Goal: Communication & Community: Answer question/provide support

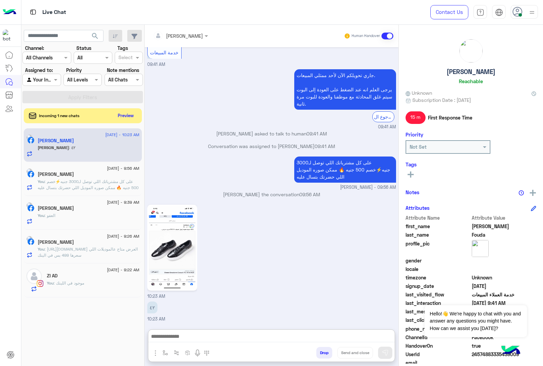
scroll to position [484, 0]
click at [124, 114] on button "Preview" at bounding box center [126, 115] width 21 height 9
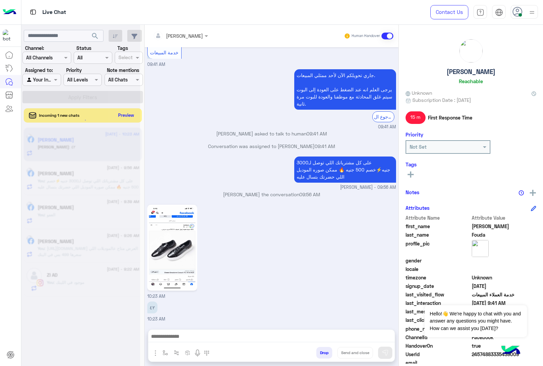
scroll to position [453, 0]
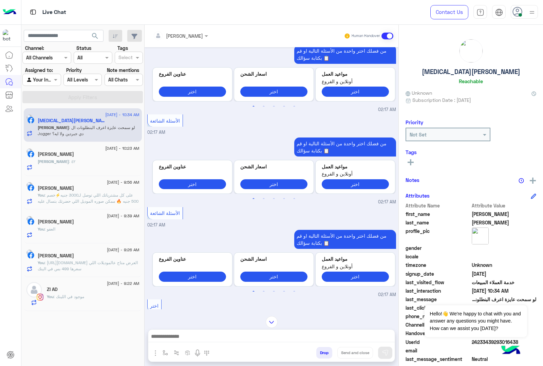
scroll to position [255, 0]
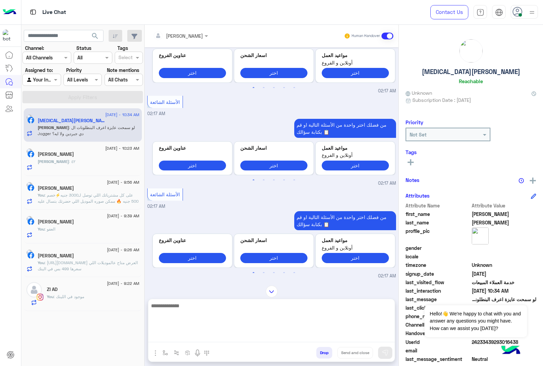
click at [181, 334] on textarea at bounding box center [271, 321] width 246 height 41
paste textarea "**********"
type textarea "**********"
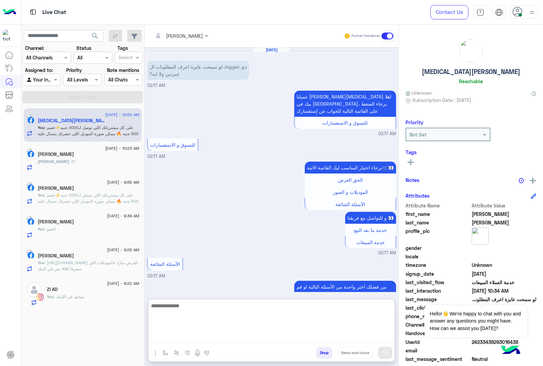
scroll to position [1112, 0]
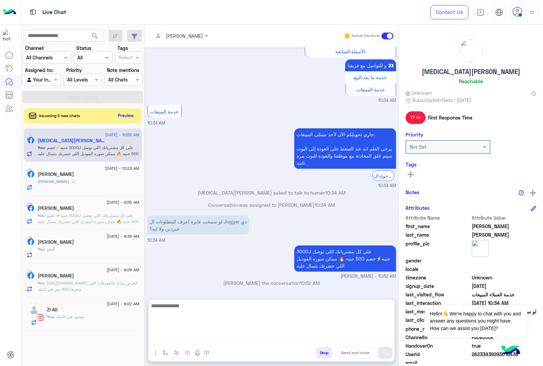
paste textarea "**********"
type textarea "**********"
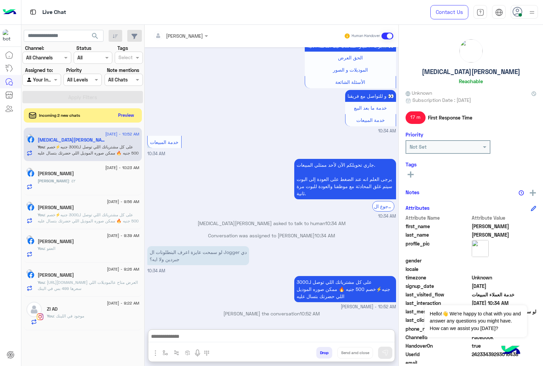
click at [121, 115] on button "Preview" at bounding box center [126, 115] width 21 height 9
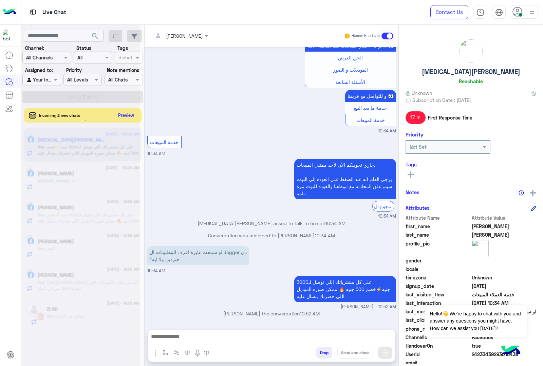
scroll to position [1081, 0]
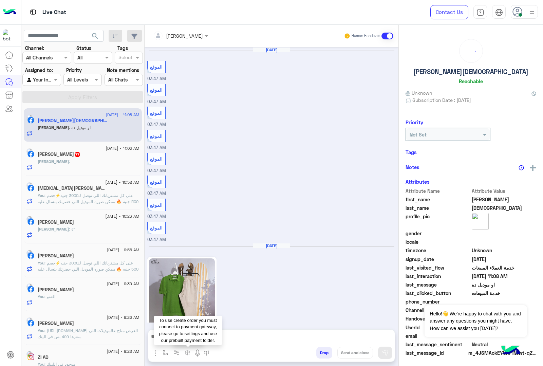
scroll to position [896, 0]
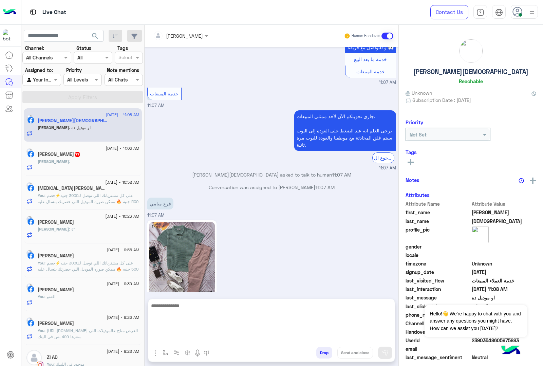
click at [184, 338] on textarea at bounding box center [271, 321] width 246 height 41
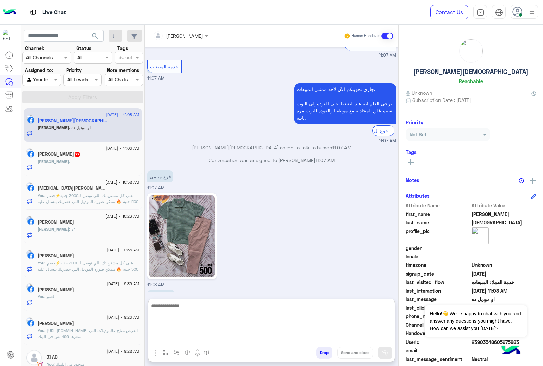
scroll to position [927, 0]
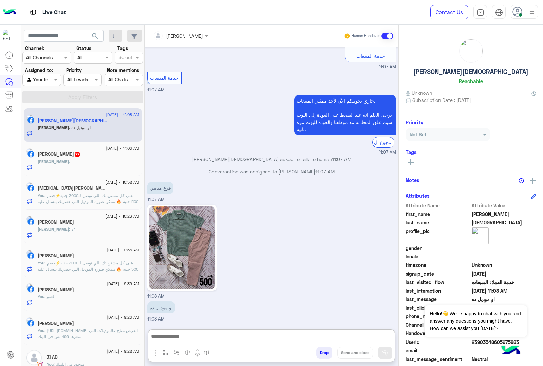
click at [84, 160] on div "[PERSON_NAME] :" at bounding box center [89, 165] width 102 height 12
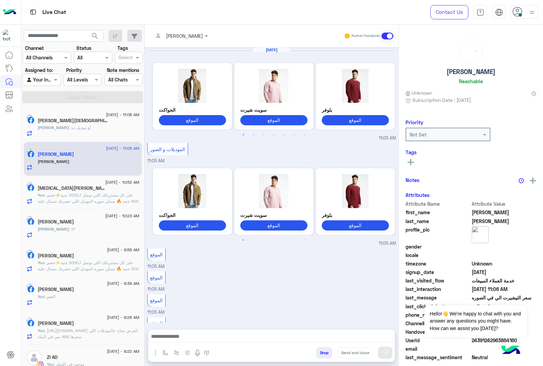
scroll to position [593, 0]
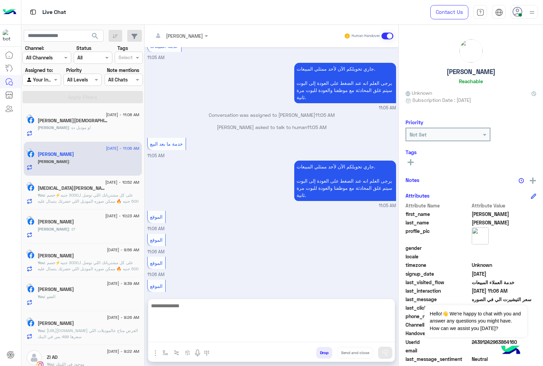
click at [178, 340] on textarea at bounding box center [271, 321] width 246 height 41
paste textarea "**********"
type textarea "**********"
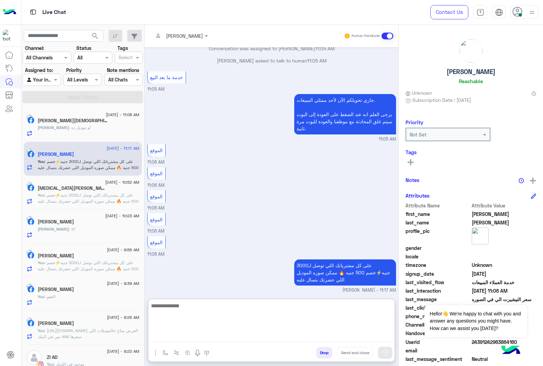
scroll to position [671, 0]
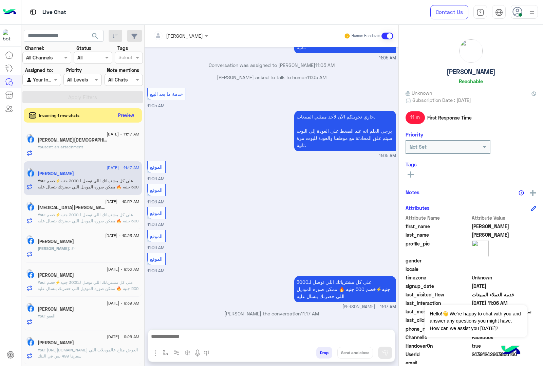
click at [127, 111] on button "Preview" at bounding box center [126, 115] width 21 height 9
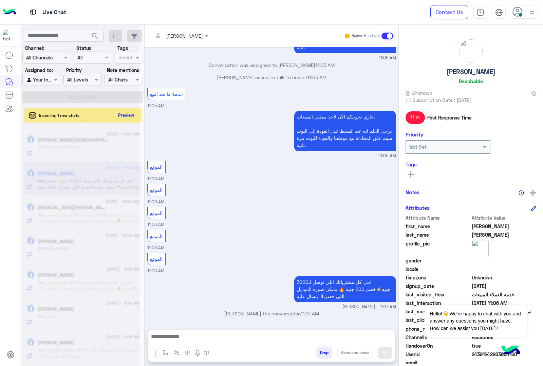
scroll to position [641, 0]
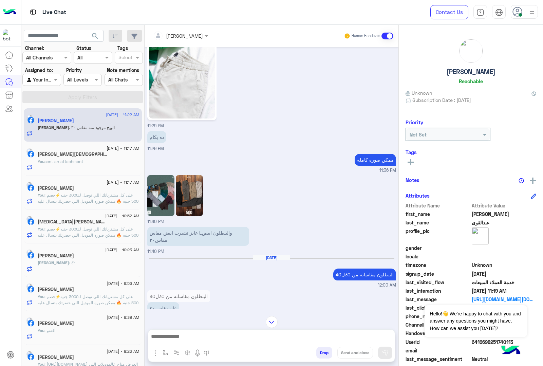
scroll to position [77, 0]
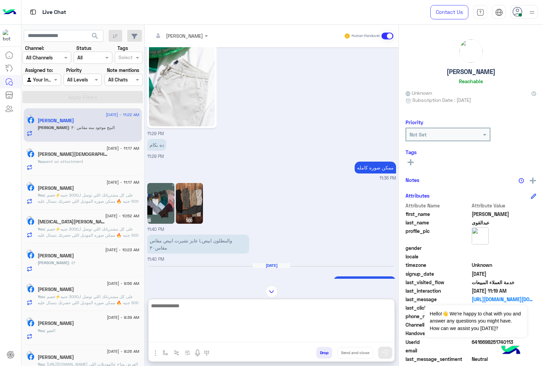
click at [201, 337] on textarea at bounding box center [271, 321] width 246 height 41
type textarea "******"
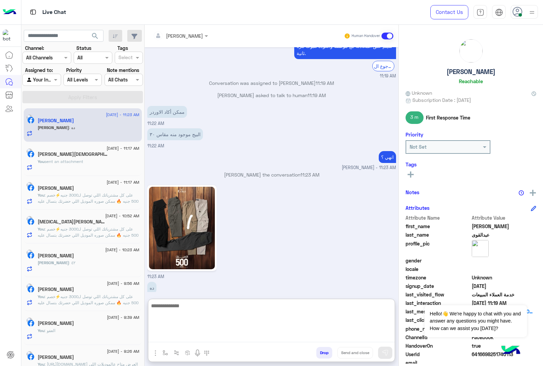
scroll to position [897, 0]
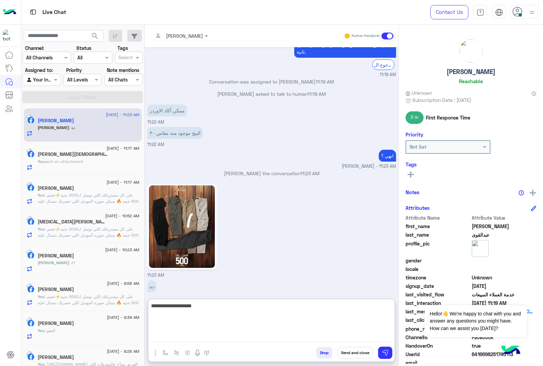
type textarea "**********"
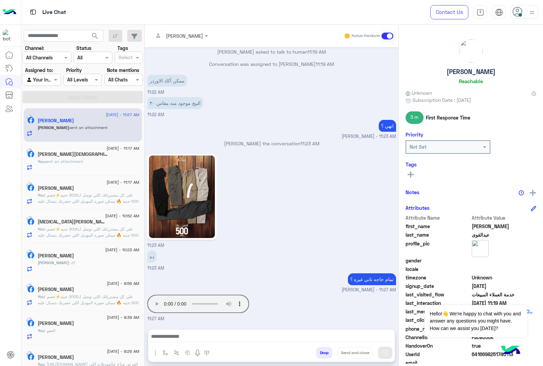
scroll to position [917, 0]
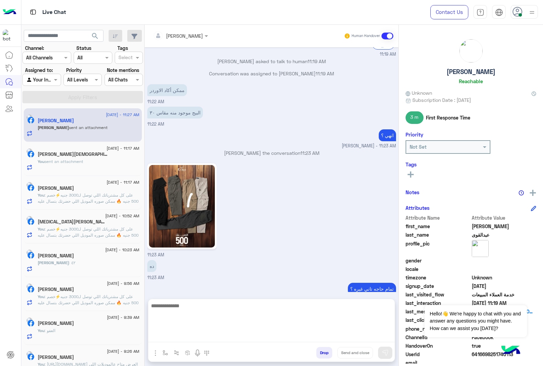
click at [211, 339] on textarea at bounding box center [271, 321] width 246 height 41
type textarea "**********"
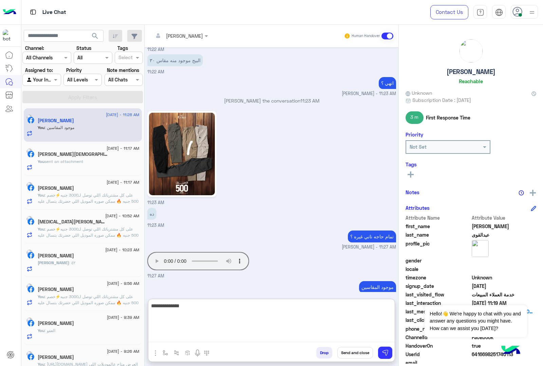
type textarea "**********"
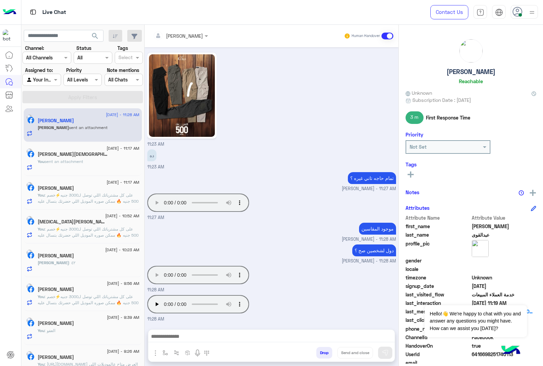
scroll to position [1018, 0]
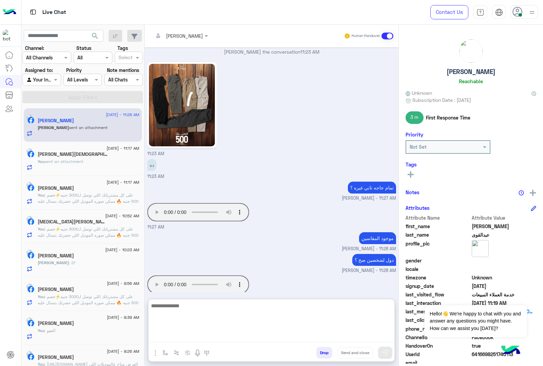
click at [196, 338] on textarea at bounding box center [271, 321] width 246 height 41
click at [183, 338] on textarea at bounding box center [271, 321] width 246 height 41
type textarea "**********"
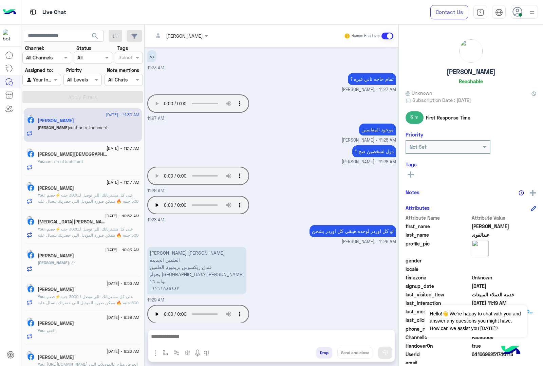
scroll to position [1156, 0]
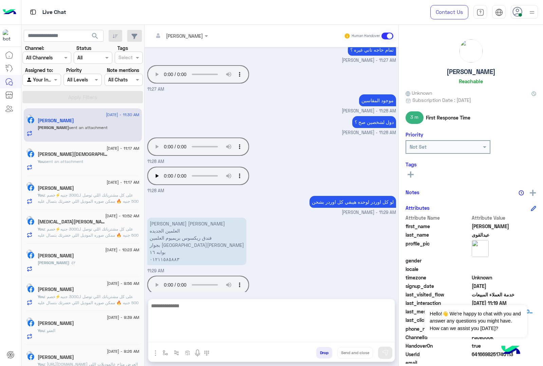
click at [206, 335] on textarea at bounding box center [271, 321] width 246 height 41
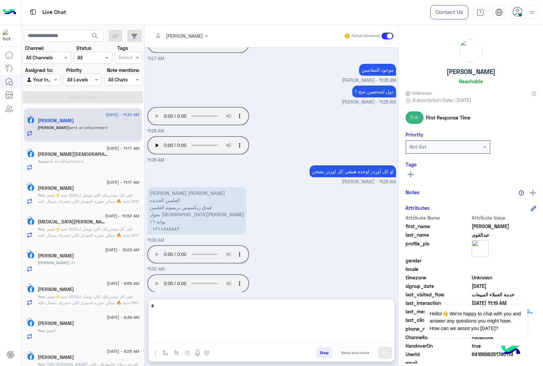
scroll to position [1216, 0]
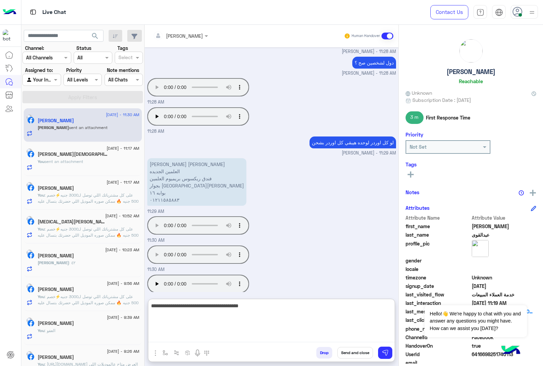
type textarea "**********"
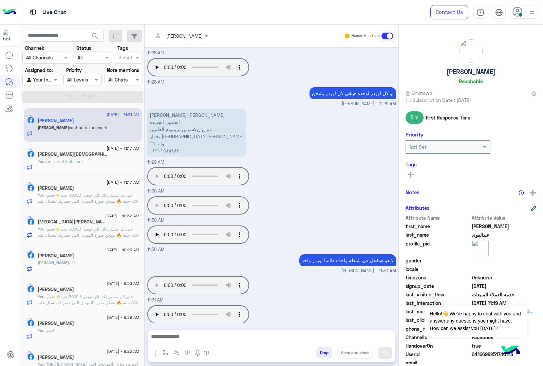
scroll to position [1265, 0]
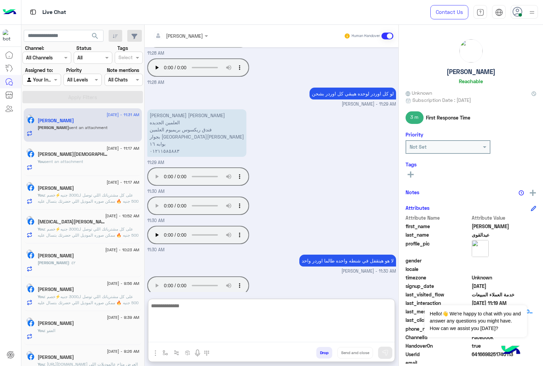
click at [187, 338] on textarea at bounding box center [271, 321] width 246 height 41
click at [308, 338] on textarea "**********" at bounding box center [271, 321] width 246 height 41
type textarea "**********"
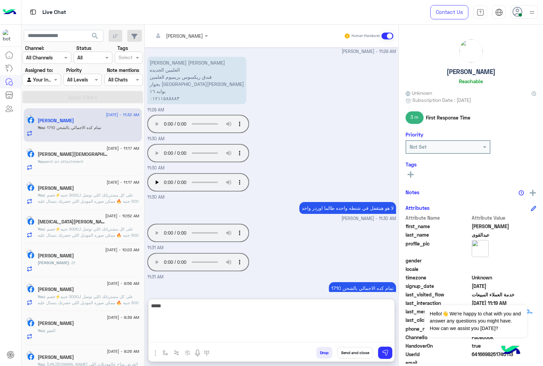
type textarea "******"
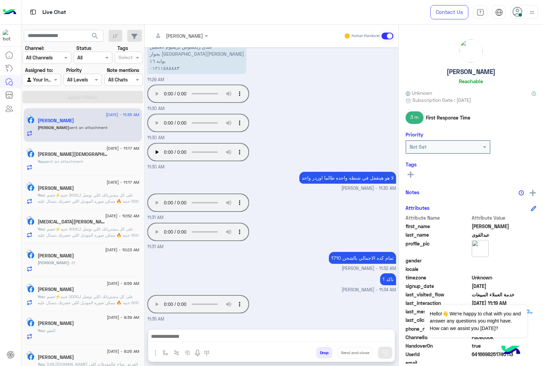
scroll to position [1337, 0]
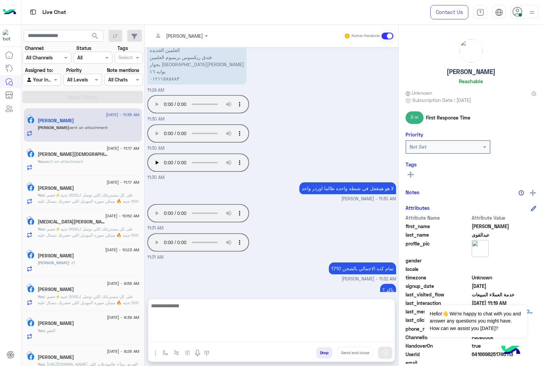
click at [180, 336] on textarea at bounding box center [271, 321] width 246 height 41
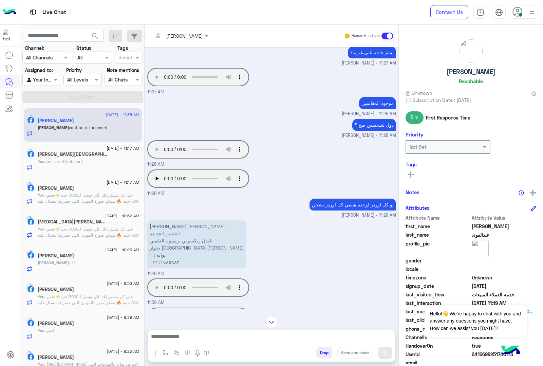
scroll to position [1366, 0]
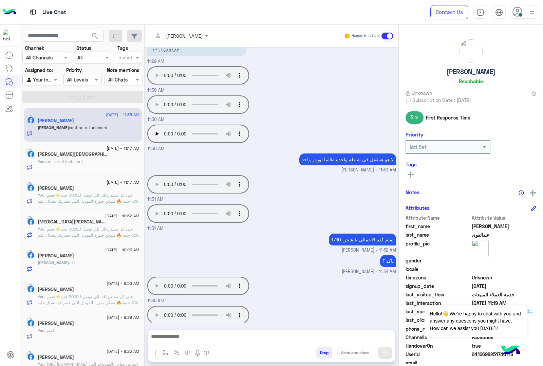
click at [191, 330] on div at bounding box center [271, 338] width 246 height 17
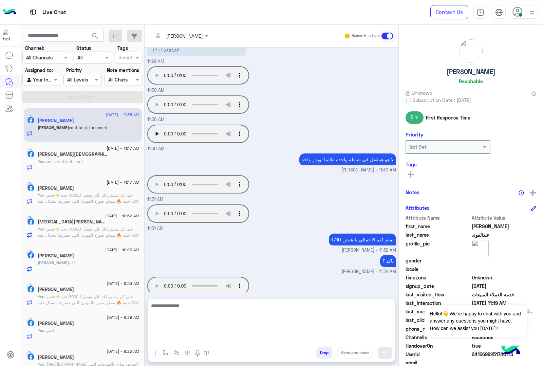
click at [185, 335] on textarea at bounding box center [271, 321] width 246 height 41
type textarea "****"
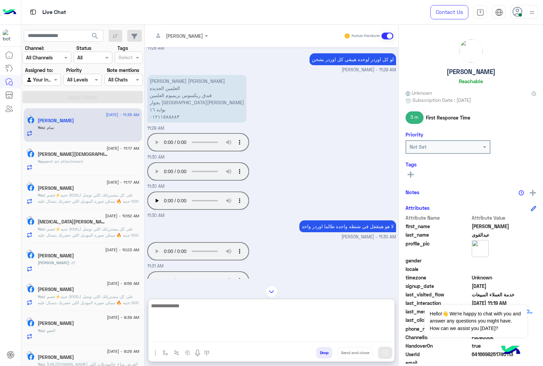
scroll to position [1272, 0]
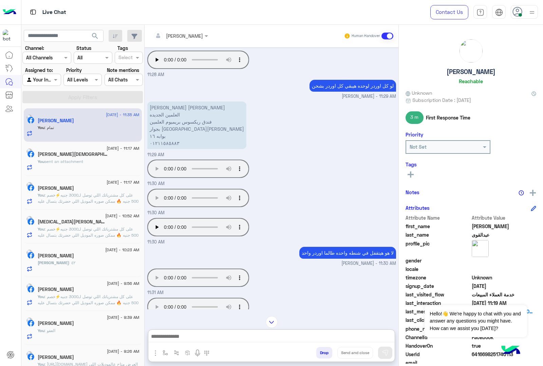
click at [182, 102] on p "[PERSON_NAME] [PERSON_NAME] الجديده فندق ريكسوس بريميوم العلمين بجوار مسجد [PER…" at bounding box center [196, 126] width 99 height 48
copy p "[PERSON_NAME] [PERSON_NAME]"
click at [172, 106] on p "[PERSON_NAME] [PERSON_NAME] الجديده فندق ريكسوس بريميوم العلمين بجوار مسجد [PER…" at bounding box center [196, 126] width 99 height 48
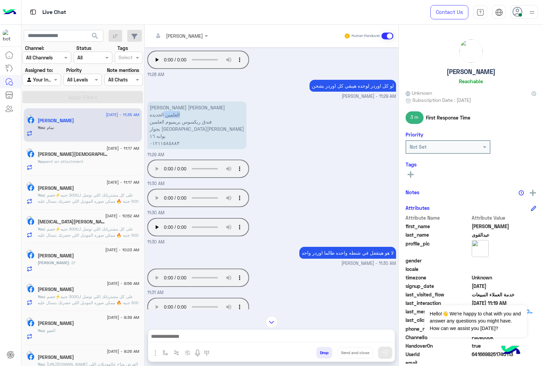
click at [172, 106] on p "[PERSON_NAME] [PERSON_NAME] الجديده فندق ريكسوس بريميوم العلمين بجوار مسجد [PER…" at bounding box center [196, 126] width 99 height 48
copy p "العلمين الجديده"
click at [169, 112] on p "[PERSON_NAME] [PERSON_NAME] الجديده فندق ريكسوس بريميوم العلمين بجوار مسجد [PER…" at bounding box center [196, 126] width 99 height 48
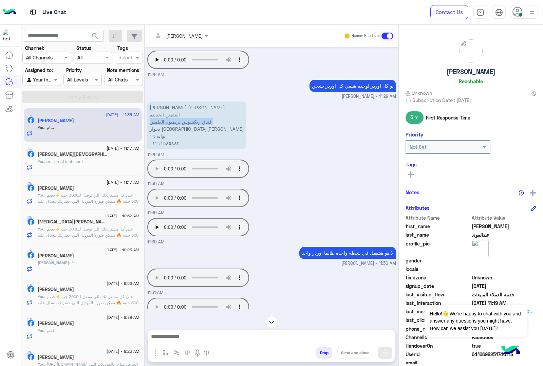
click at [169, 112] on p "[PERSON_NAME] [PERSON_NAME] الجديده فندق ريكسوس بريميوم العلمين بجوار مسجد [PER…" at bounding box center [196, 126] width 99 height 48
copy p "فندق ريكسوس بريميوم العلمين"
click at [174, 121] on p "[PERSON_NAME] [PERSON_NAME] الجديده فندق ريكسوس بريميوم العلمين بجوار مسجد [PER…" at bounding box center [196, 126] width 99 height 48
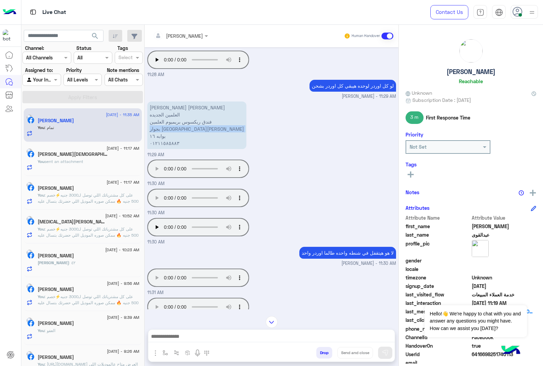
copy p "بجوار [GEOGRAPHIC_DATA][PERSON_NAME]"
click at [158, 124] on p "[PERSON_NAME] [PERSON_NAME] الجديده فندق ريكسوس بريميوم العلمين بجوار مسجد [PER…" at bounding box center [196, 126] width 99 height 48
copy p "بوابه ١٦"
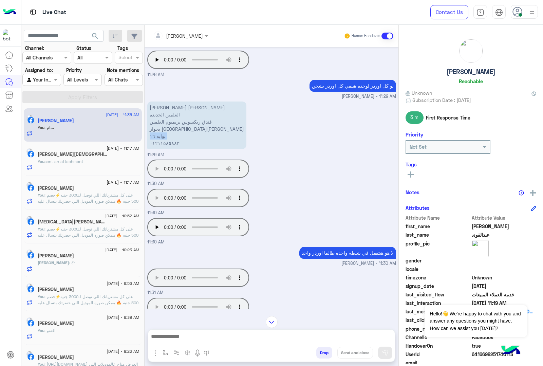
click at [168, 128] on p "[PERSON_NAME] [PERSON_NAME] الجديده فندق ريكسوس بريميوم العلمين بجوار مسجد [PER…" at bounding box center [196, 126] width 99 height 48
click at [165, 133] on p "[PERSON_NAME] [PERSON_NAME] الجديده فندق ريكسوس بريميوم العلمين بجوار مسجد [PER…" at bounding box center [196, 126] width 99 height 48
copy p "٠١٢١١٥٨٥٨٨٣"
click at [170, 102] on p "[PERSON_NAME] [PERSON_NAME] الجديده فندق ريكسوس بريميوم العلمين بجوار مسجد [PER…" at bounding box center [196, 126] width 99 height 48
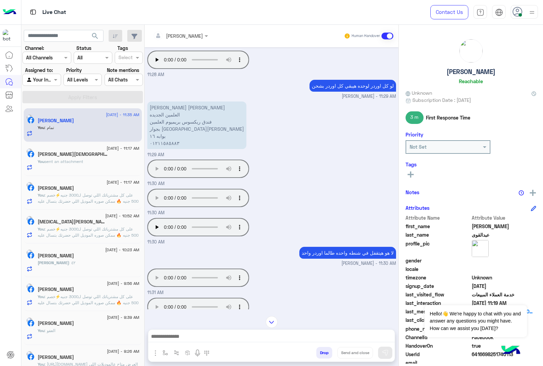
click at [169, 102] on p "[PERSON_NAME] [PERSON_NAME] الجديده فندق ريكسوس بريميوم العلمين بجوار مسجد [PER…" at bounding box center [196, 126] width 99 height 48
copy p "[PERSON_NAME] [PERSON_NAME]"
drag, startPoint x: 157, startPoint y: 110, endPoint x: 150, endPoint y: 108, distance: 7.3
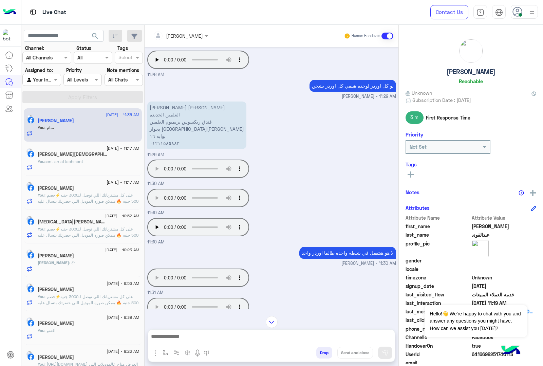
click at [157, 109] on p "[PERSON_NAME] [PERSON_NAME] الجديده فندق ريكسوس بريميوم العلمين بجوار مسجد [PER…" at bounding box center [196, 126] width 99 height 48
drag, startPoint x: 151, startPoint y: 104, endPoint x: 162, endPoint y: 121, distance: 19.7
click at [162, 121] on p "[PERSON_NAME] [PERSON_NAME] الجديده فندق ريكسوس بريميوم العلمين بجوار مسجد [PER…" at bounding box center [196, 126] width 99 height 48
click at [146, 105] on div "[DATE] البنطلون 11:21 PM تيشيرت 545 بنطلون 775 شوز 575 11:22 PM 11:29 PM ده بكا…" at bounding box center [272, 178] width 254 height 262
drag, startPoint x: 150, startPoint y: 104, endPoint x: 169, endPoint y: 128, distance: 31.0
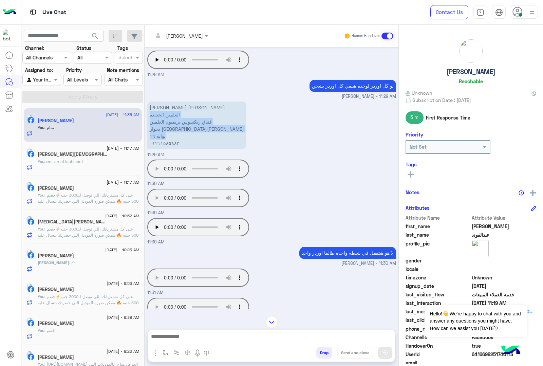
click at [169, 128] on p "[PERSON_NAME] [PERSON_NAME] الجديده فندق ريكسوس بريميوم العلمين بجوار مسجد [PER…" at bounding box center [196, 126] width 99 height 48
copy p "العلمين الجديده فندق ريكسوس بريميوم العلمين بجوار [GEOGRAPHIC_DATA][PERSON_NAME…"
click at [164, 134] on p "[PERSON_NAME] [PERSON_NAME] الجديده فندق ريكسوس بريميوم العلمين بجوار مسجد [PER…" at bounding box center [196, 126] width 99 height 48
copy p "٠١٢١١٥٨٥٨٨٣"
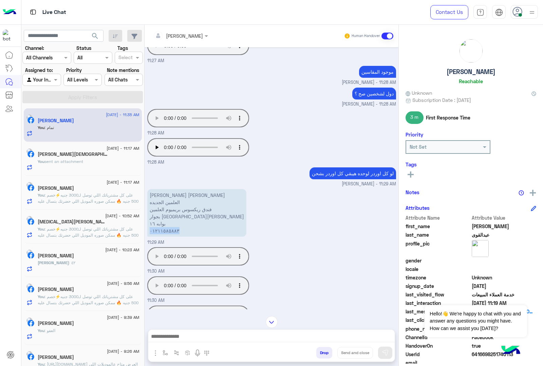
scroll to position [975, 0]
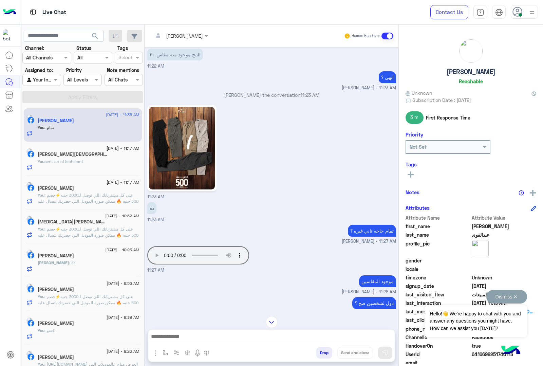
click at [520, 299] on button "Dismiss ✕" at bounding box center [506, 297] width 41 height 14
click at [486, 355] on span "6416698251740113" at bounding box center [504, 354] width 65 height 7
copy span "6416698251740113"
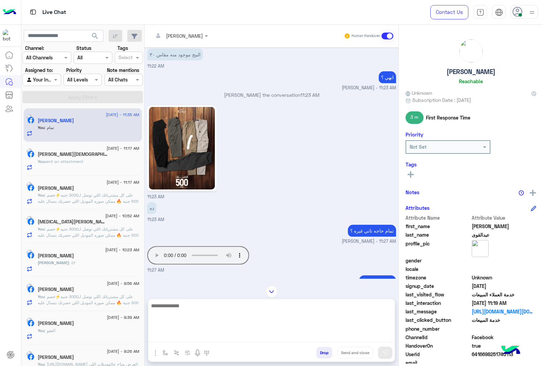
click at [185, 338] on textarea at bounding box center [271, 321] width 246 height 41
type textarea "*"
paste textarea "**********"
type textarea "**********"
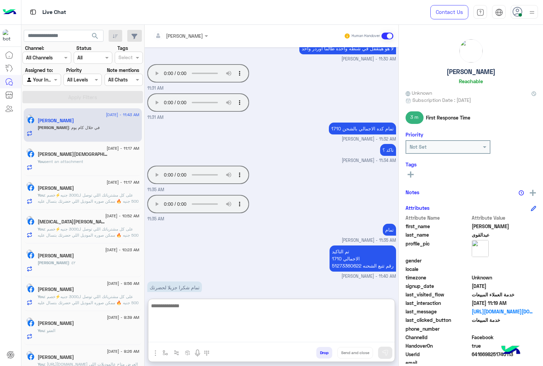
scroll to position [1499, 0]
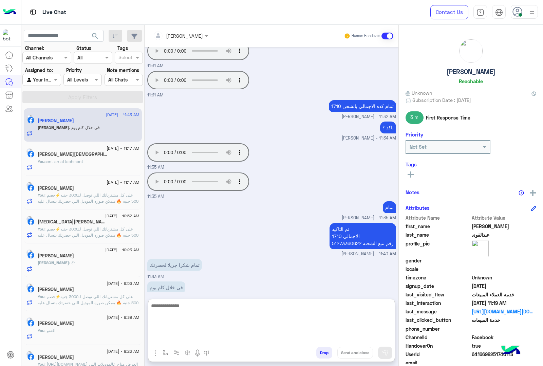
click at [170, 309] on textarea at bounding box center [271, 321] width 246 height 41
type textarea "**********"
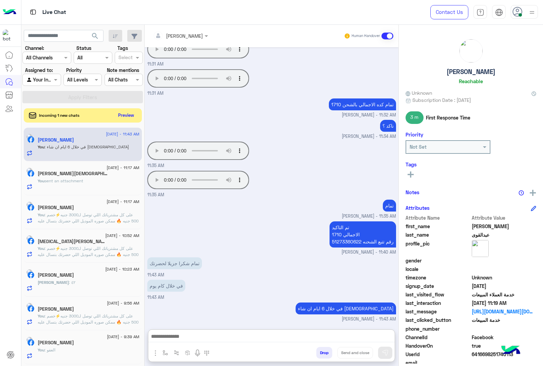
click at [126, 113] on button "Preview" at bounding box center [126, 115] width 21 height 9
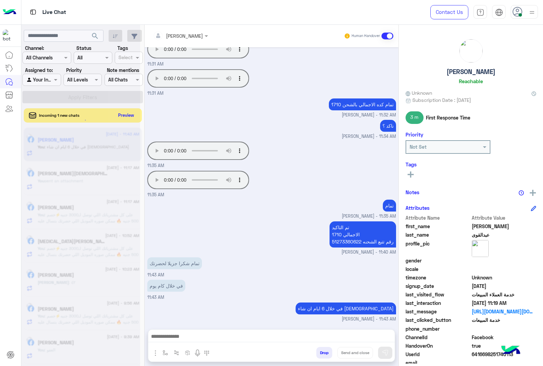
scroll to position [1490, 0]
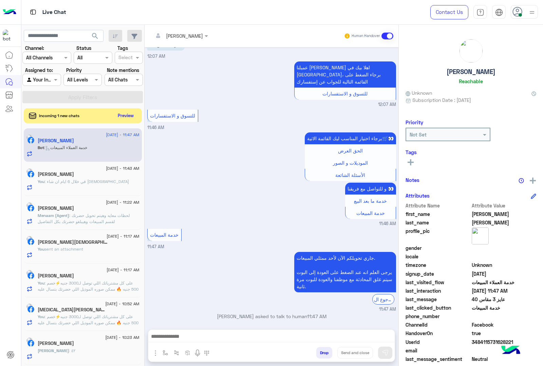
scroll to position [800, 0]
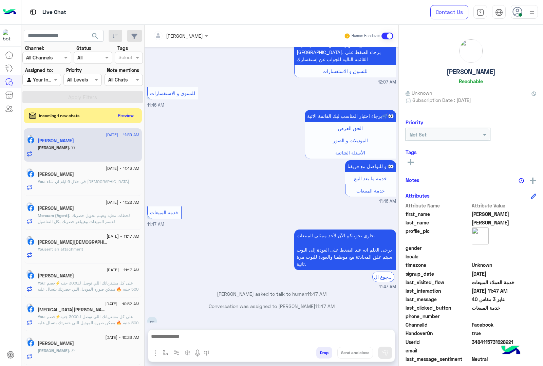
click at [238, 240] on div "جاري تحويلكم الآن لأحد ممثلي المبيعات. يرجى العلم انه عند الضغط على العودة إلى …" at bounding box center [271, 259] width 249 height 62
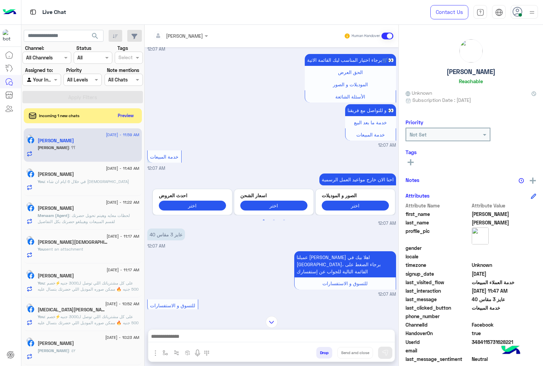
scroll to position [418, 0]
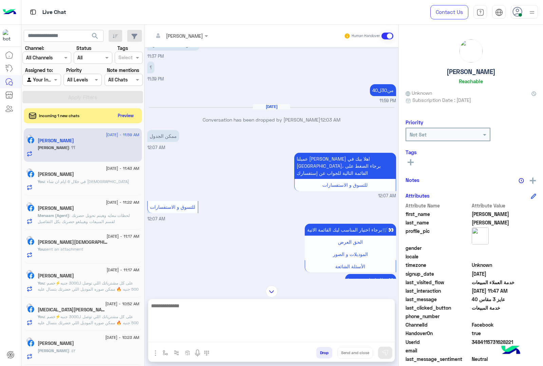
click at [199, 342] on textarea at bounding box center [271, 321] width 246 height 41
paste textarea "**********"
type textarea "**********"
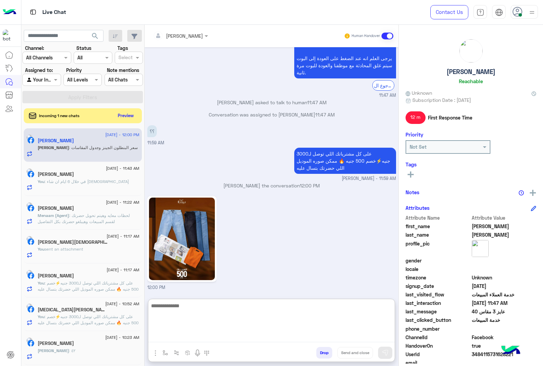
scroll to position [997, 0]
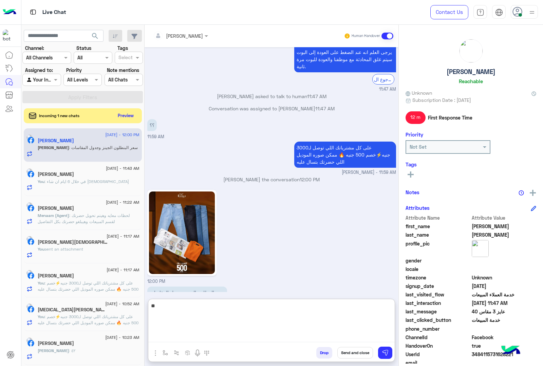
type textarea "***"
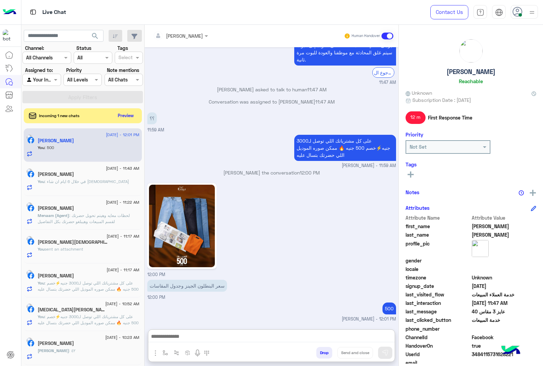
click at [158, 353] on img "button" at bounding box center [155, 353] width 8 height 8
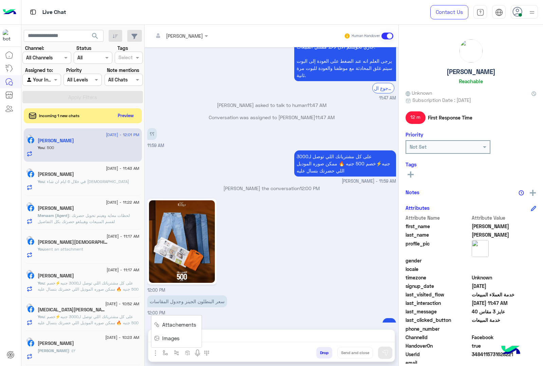
click at [159, 337] on button "Images" at bounding box center [168, 338] width 34 height 14
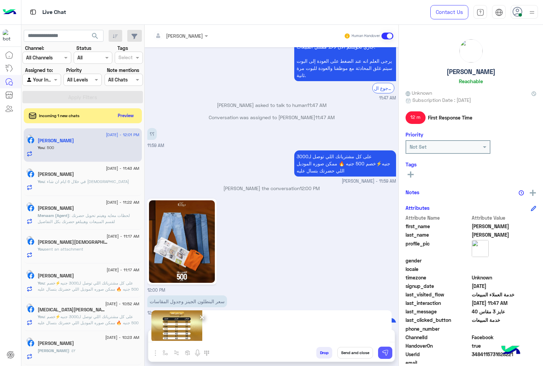
click at [381, 352] on button at bounding box center [385, 353] width 14 height 12
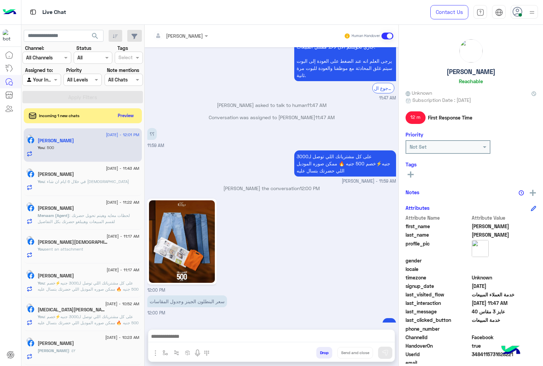
scroll to position [1011, 0]
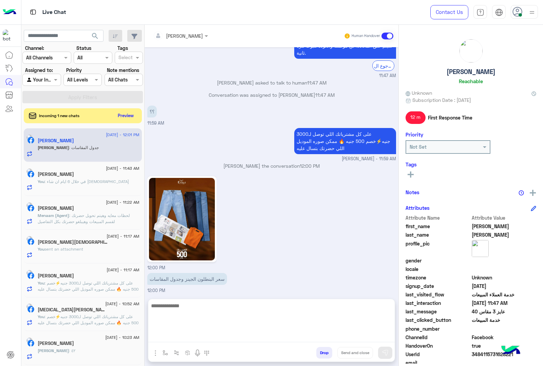
click at [195, 340] on textarea at bounding box center [271, 321] width 246 height 41
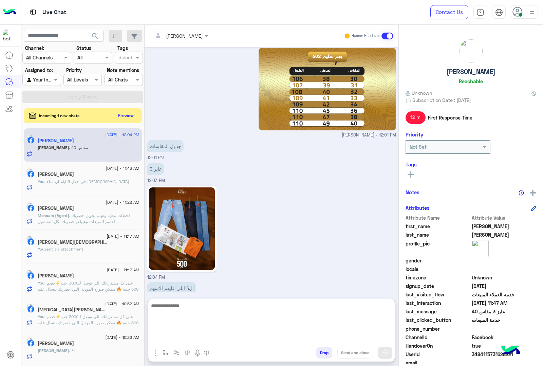
scroll to position [1298, 0]
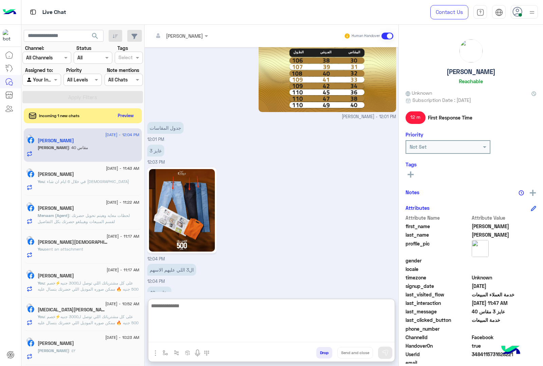
click at [208, 306] on textarea at bounding box center [271, 321] width 246 height 41
type textarea "**********"
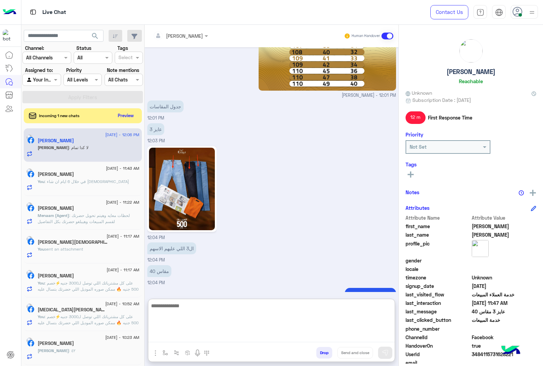
scroll to position [1343, 0]
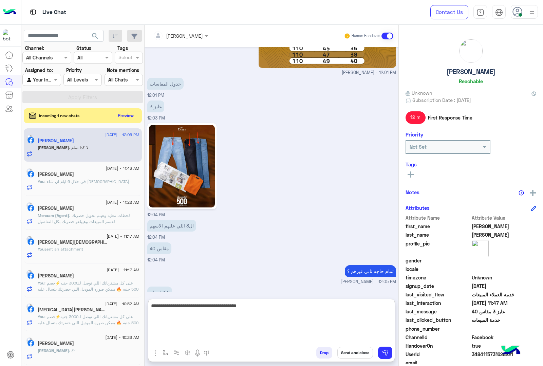
type textarea "**********"
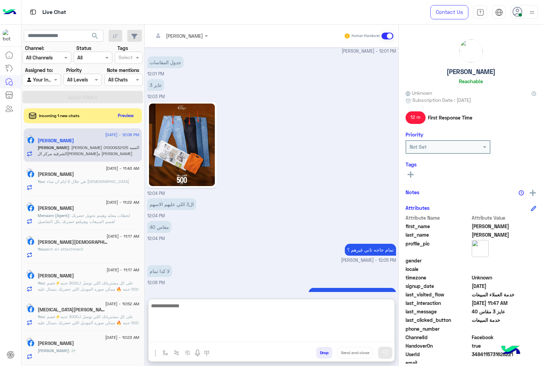
scroll to position [1408, 0]
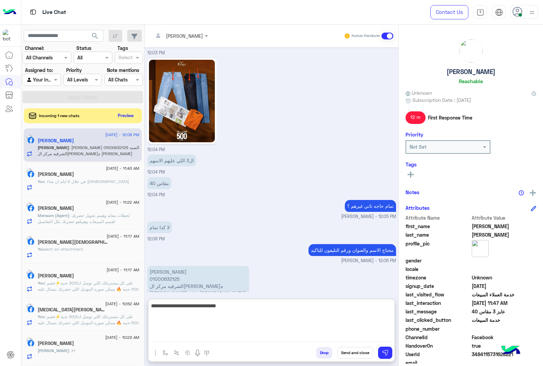
type textarea "**********"
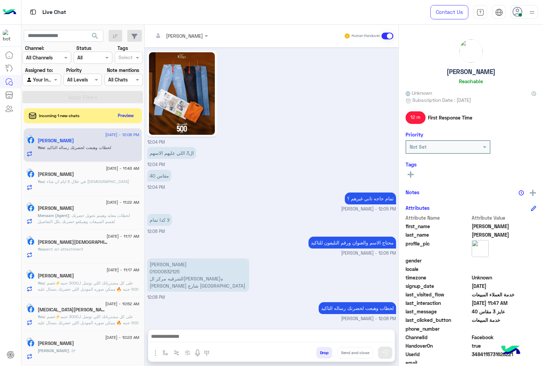
click at [166, 258] on p "[PERSON_NAME] السيد 01000632125 الشرقيه مركز ال[PERSON_NAME]ه [PERSON_NAME] [GE…" at bounding box center [198, 274] width 102 height 33
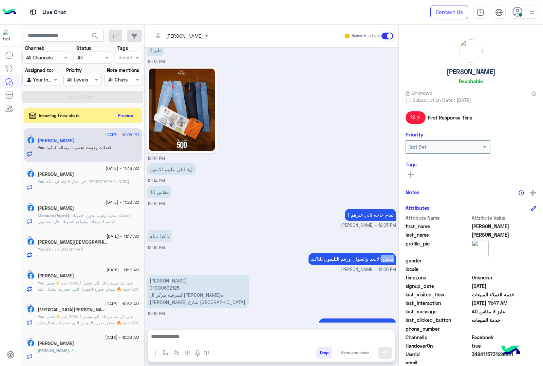
click at [166, 251] on div "محتاج الاسم والعنوان ورقم التليفون لل[PERSON_NAME] - 12:06 PM" at bounding box center [271, 262] width 249 height 22
click at [160, 275] on p "[PERSON_NAME] السيد 01000632125 الشرقيه مركز ال[PERSON_NAME]ه [PERSON_NAME] [GE…" at bounding box center [198, 291] width 102 height 33
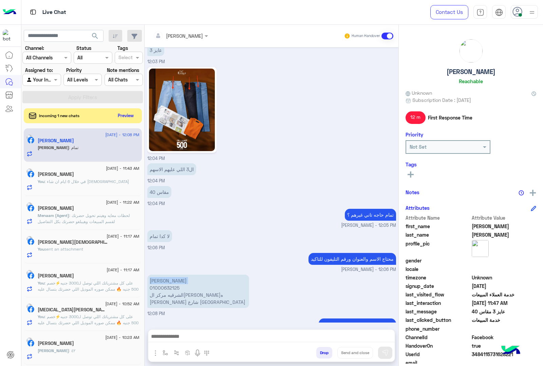
scroll to position [1421, 0]
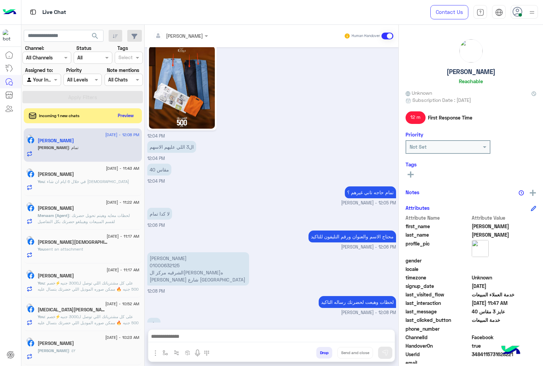
click at [174, 260] on p "[PERSON_NAME] السيد 01000632125 الشرقيه مركز ال[PERSON_NAME]ه [PERSON_NAME] [GE…" at bounding box center [198, 268] width 102 height 33
click at [174, 259] on p "[PERSON_NAME] السيد 01000632125 الشرقيه مركز ال[PERSON_NAME]ه [PERSON_NAME] [GE…" at bounding box center [198, 268] width 102 height 33
click at [159, 252] on p "[PERSON_NAME] السيد 01000632125 الشرقيه مركز ال[PERSON_NAME]ه [PERSON_NAME] [GE…" at bounding box center [198, 268] width 102 height 33
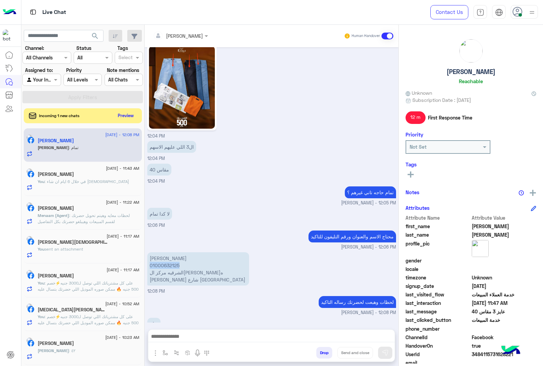
click at [159, 252] on p "[PERSON_NAME] السيد 01000632125 الشرقيه مركز ال[PERSON_NAME]ه [PERSON_NAME] [GE…" at bounding box center [198, 268] width 102 height 33
click at [164, 252] on p "[PERSON_NAME] السيد 01000632125 الشرقيه مركز ال[PERSON_NAME]ه [PERSON_NAME] [GE…" at bounding box center [198, 268] width 102 height 33
click at [161, 252] on p "[PERSON_NAME] السيد 01000632125 الشرقيه مركز ال[PERSON_NAME]ه [PERSON_NAME] [GE…" at bounding box center [198, 268] width 102 height 33
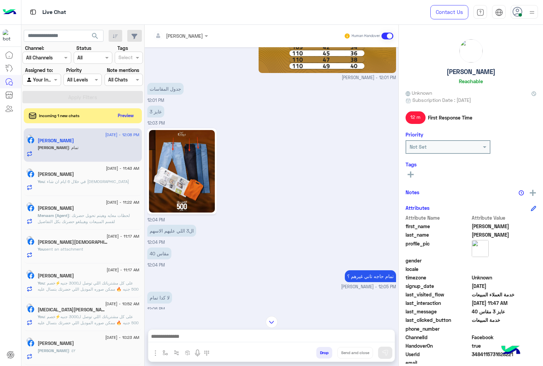
scroll to position [1337, 0]
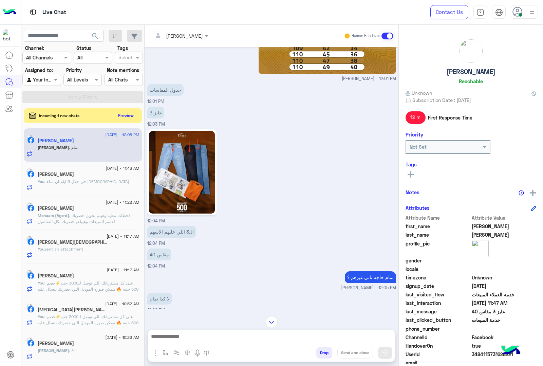
click at [214, 224] on div "ال3 اللي عليهم الاسهم 12:04 PM" at bounding box center [271, 235] width 249 height 23
click at [481, 353] on span "3484115731628221" at bounding box center [504, 354] width 65 height 7
click at [88, 178] on div "[PERSON_NAME]" at bounding box center [89, 174] width 102 height 7
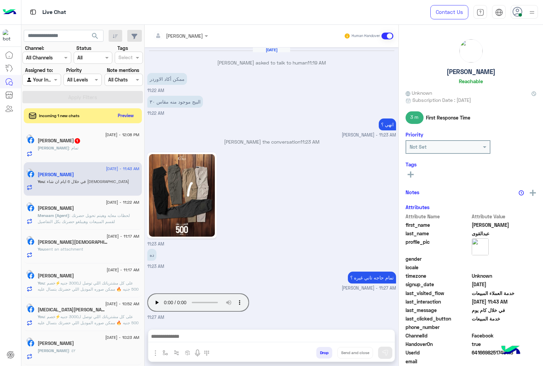
scroll to position [571, 0]
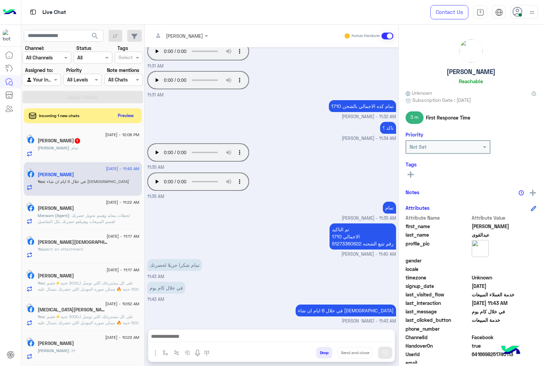
click at [479, 351] on span "6416698251740113" at bounding box center [504, 354] width 65 height 7
click at [485, 355] on span "6416698251740113" at bounding box center [504, 354] width 65 height 7
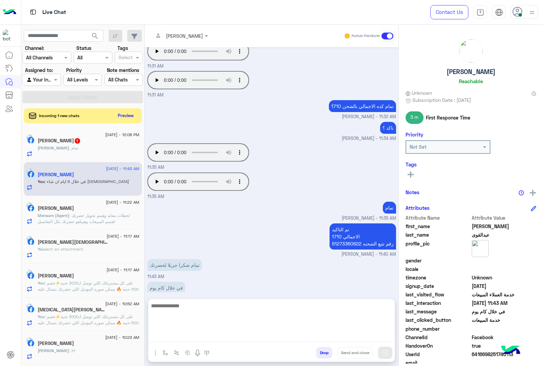
click at [165, 335] on textarea at bounding box center [271, 321] width 246 height 41
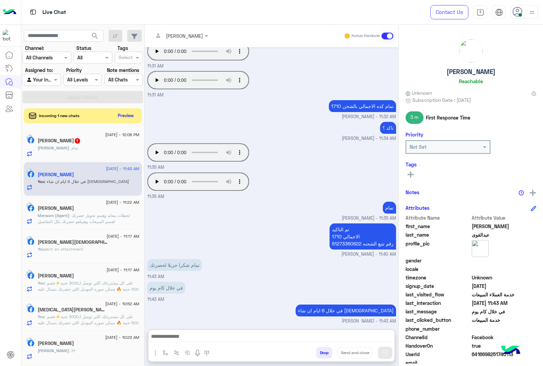
click at [80, 143] on span "1" at bounding box center [77, 140] width 5 height 5
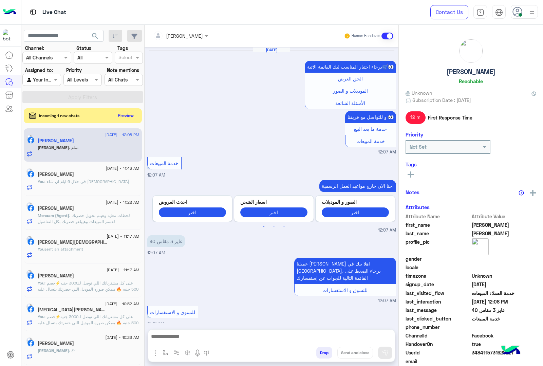
scroll to position [848, 0]
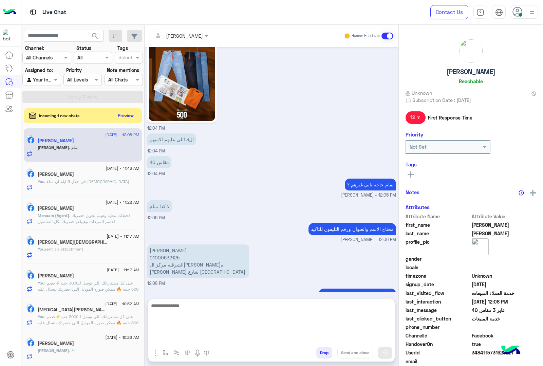
click at [211, 336] on textarea at bounding box center [271, 321] width 246 height 41
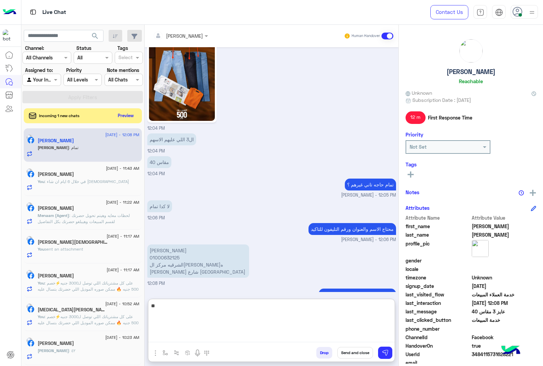
type textarea "*"
paste textarea "**********"
type textarea "**********"
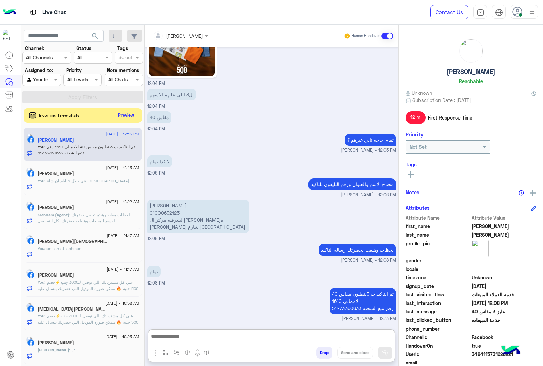
click at [127, 118] on button "Preview" at bounding box center [126, 115] width 21 height 9
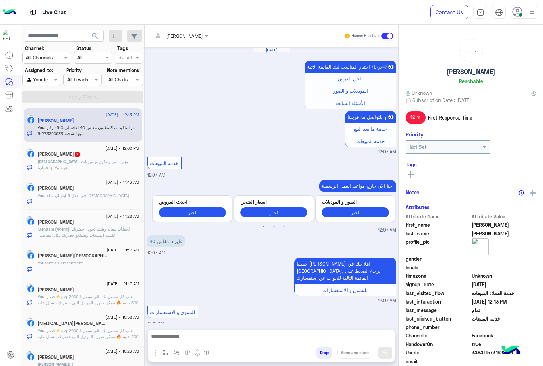
scroll to position [884, 0]
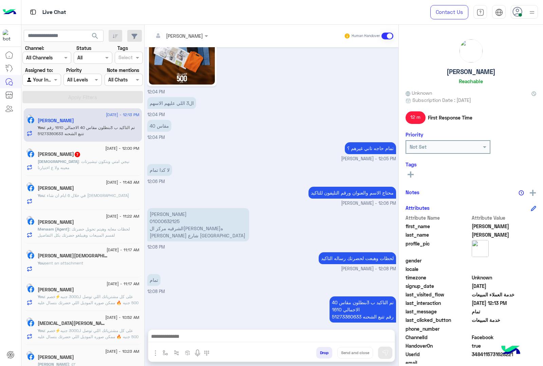
click at [82, 163] on span ": نيجي امتي وبتكون تيشيرتات معينه ولا ع اختيارنا" at bounding box center [84, 164] width 92 height 11
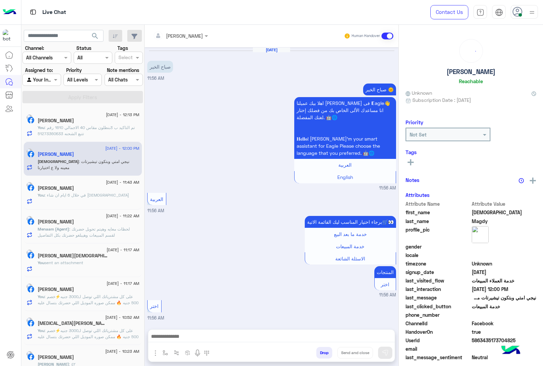
scroll to position [250, 0]
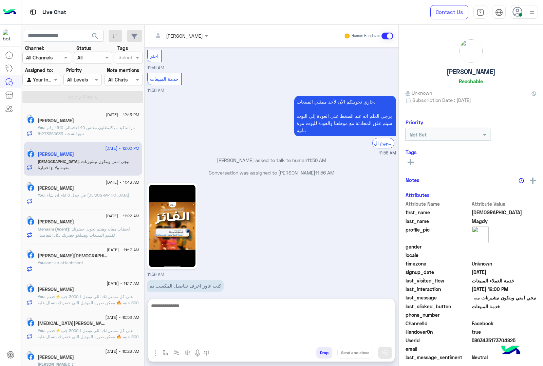
click at [180, 338] on textarea at bounding box center [271, 321] width 246 height 41
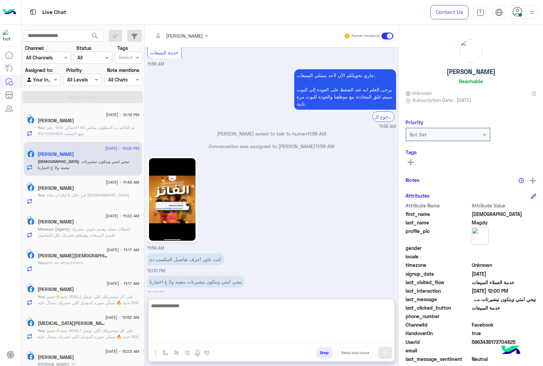
scroll to position [281, 0]
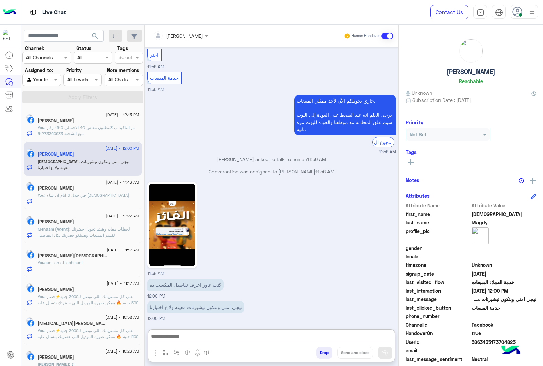
click at [177, 214] on img at bounding box center [172, 225] width 47 height 82
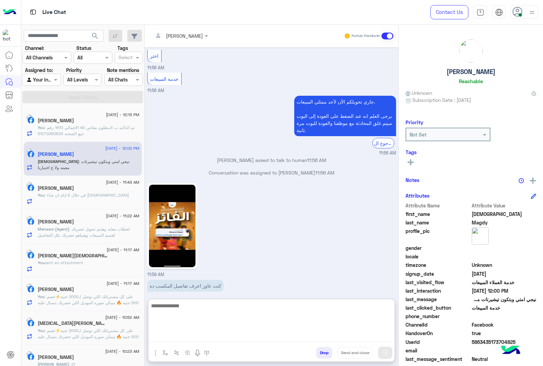
click at [215, 337] on textarea at bounding box center [271, 321] width 246 height 41
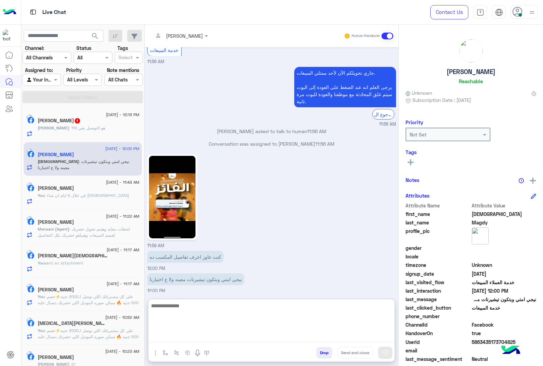
scroll to position [281, 0]
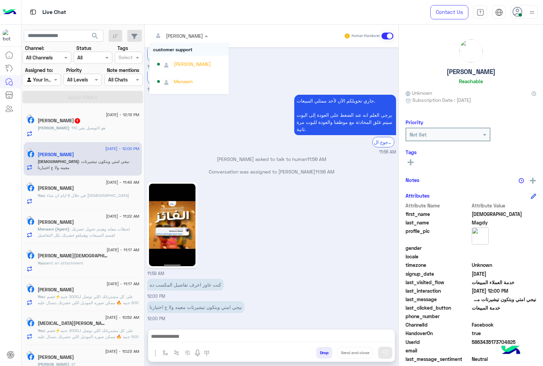
click at [195, 32] on div at bounding box center [181, 36] width 62 height 8
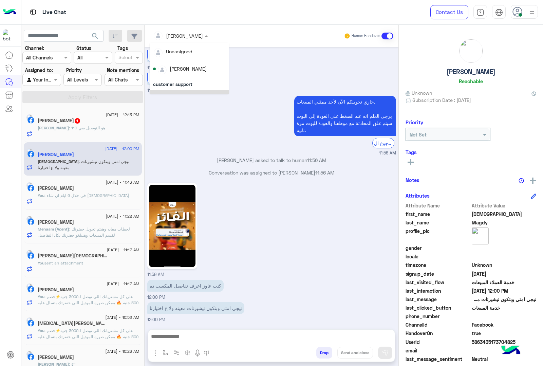
scroll to position [42, 0]
click at [189, 72] on div "Menaam" at bounding box center [183, 73] width 19 height 7
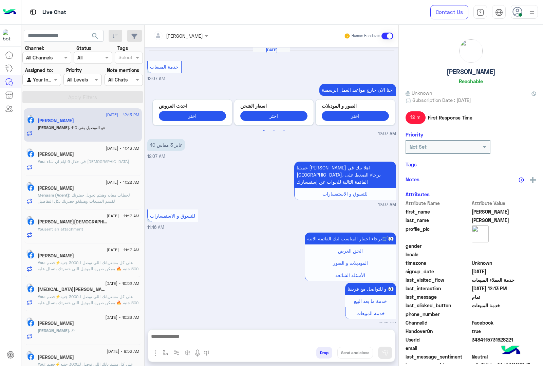
scroll to position [810, 0]
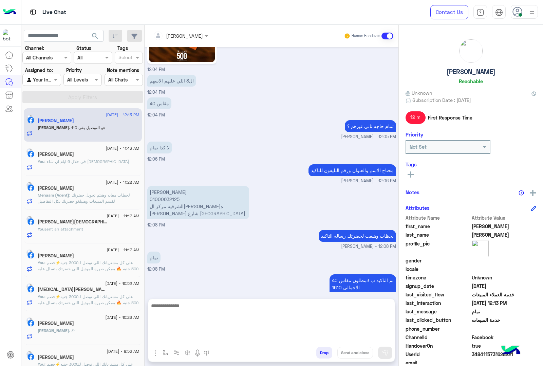
click at [186, 337] on textarea at bounding box center [271, 321] width 246 height 41
type textarea "****"
